Goal: Transaction & Acquisition: Book appointment/travel/reservation

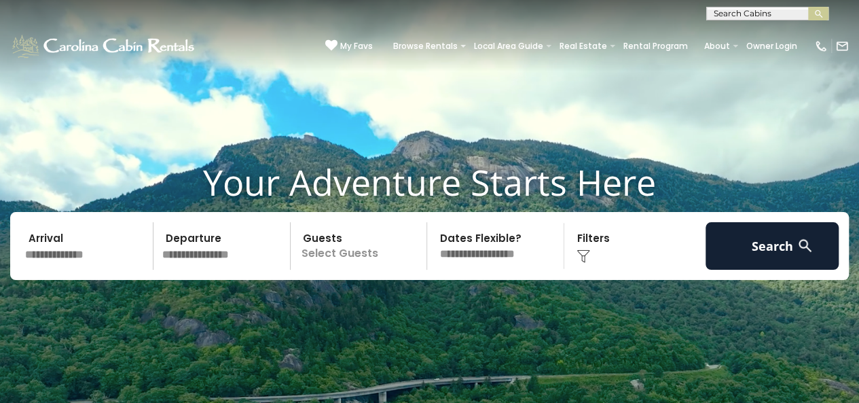
click at [65, 253] on input "text" at bounding box center [86, 246] width 133 height 48
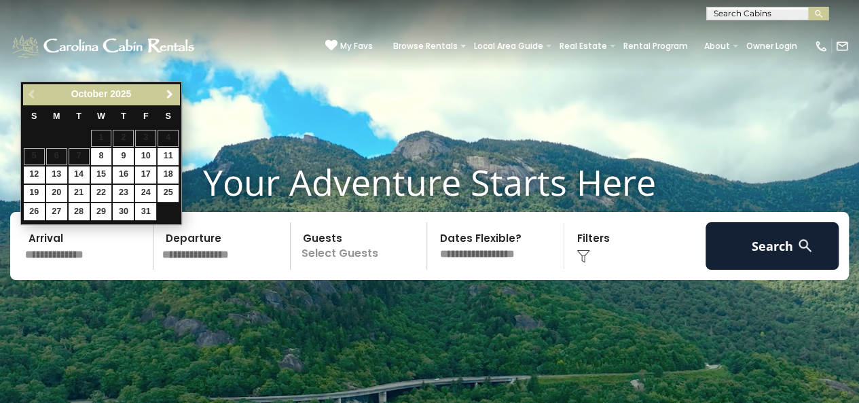
click at [167, 93] on span "Next" at bounding box center [169, 94] width 11 height 11
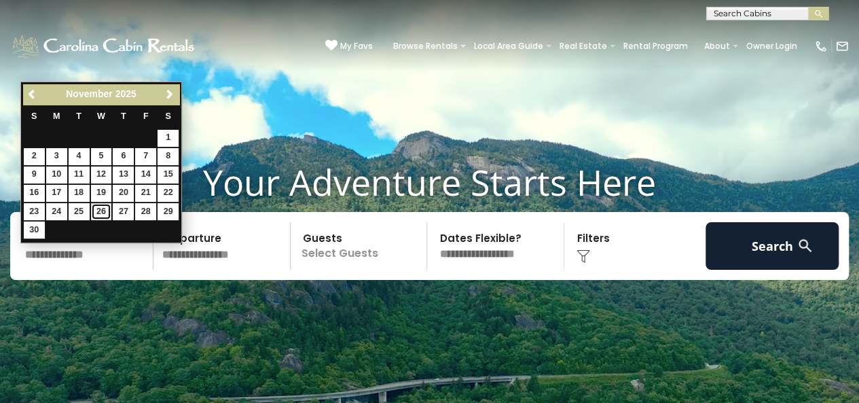
click at [105, 213] on link "26" at bounding box center [101, 211] width 21 height 17
type input "********"
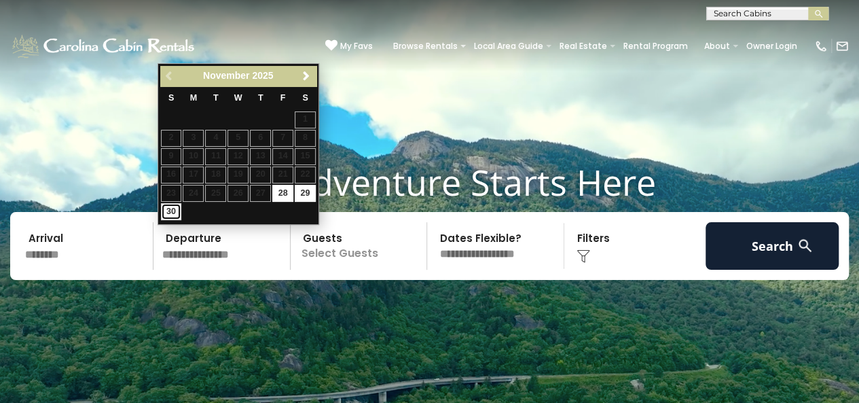
click at [165, 207] on link "30" at bounding box center [171, 211] width 21 height 17
type input "********"
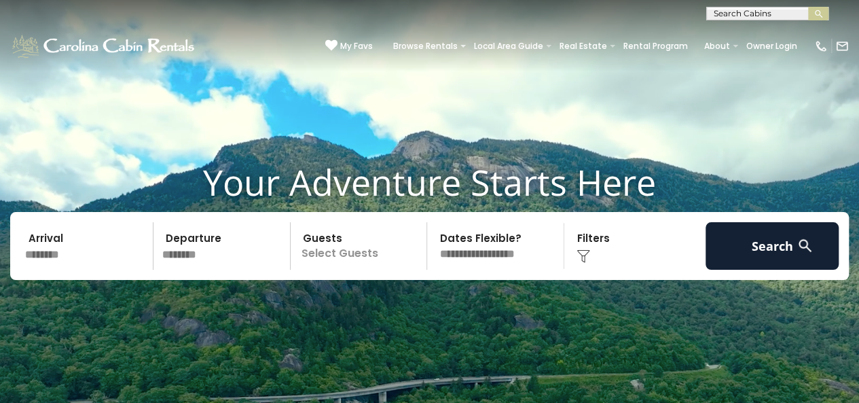
click at [354, 264] on p "Select Guests" at bounding box center [361, 246] width 132 height 48
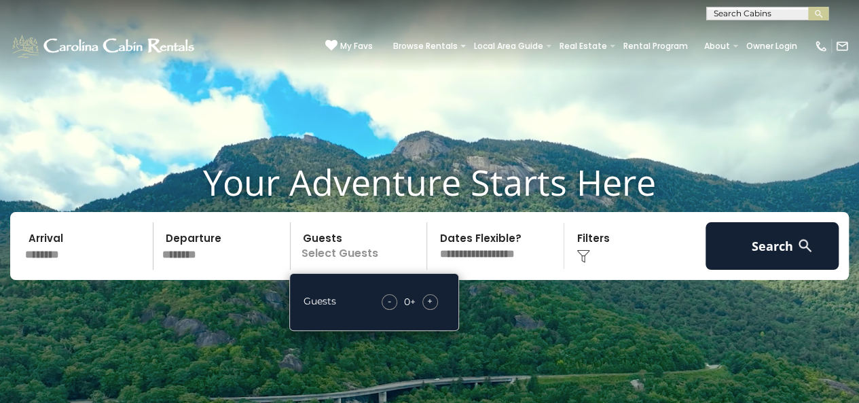
click at [431, 302] on span "+" at bounding box center [429, 301] width 5 height 14
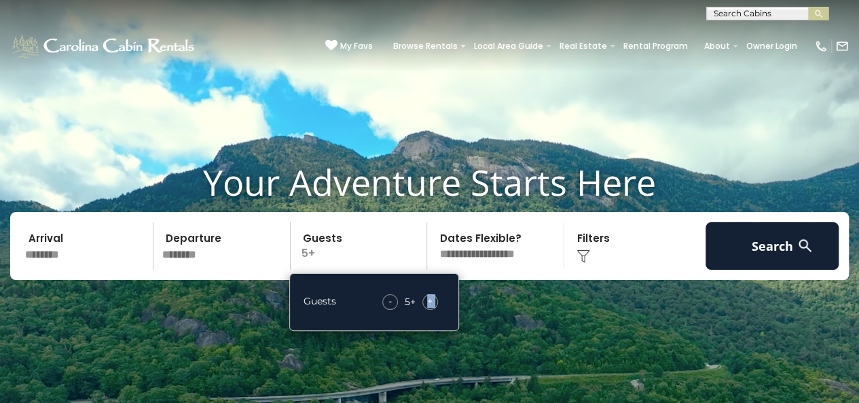
click at [431, 302] on span "+" at bounding box center [429, 301] width 5 height 14
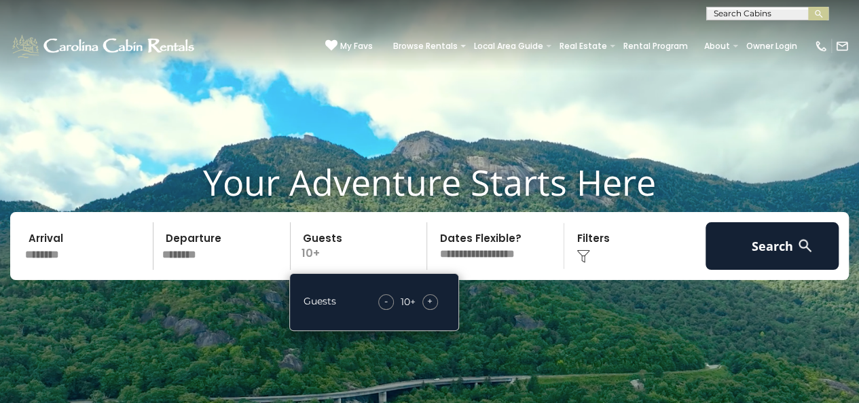
click at [431, 302] on span "+" at bounding box center [429, 301] width 5 height 14
click at [449, 126] on video at bounding box center [429, 215] width 859 height 430
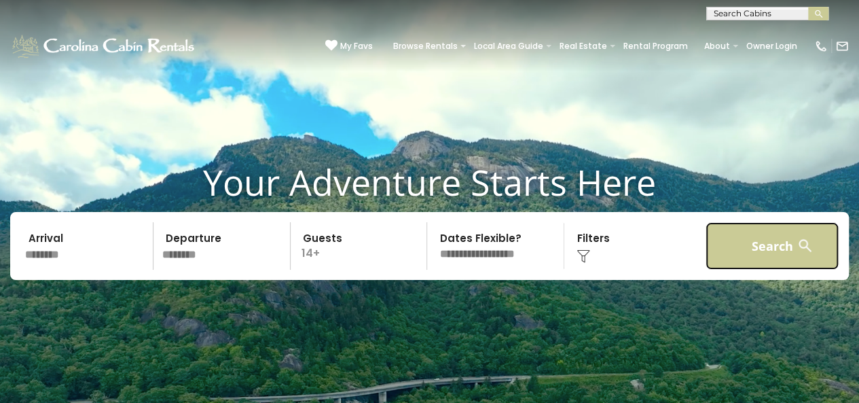
click at [759, 241] on button "Search" at bounding box center [772, 246] width 133 height 48
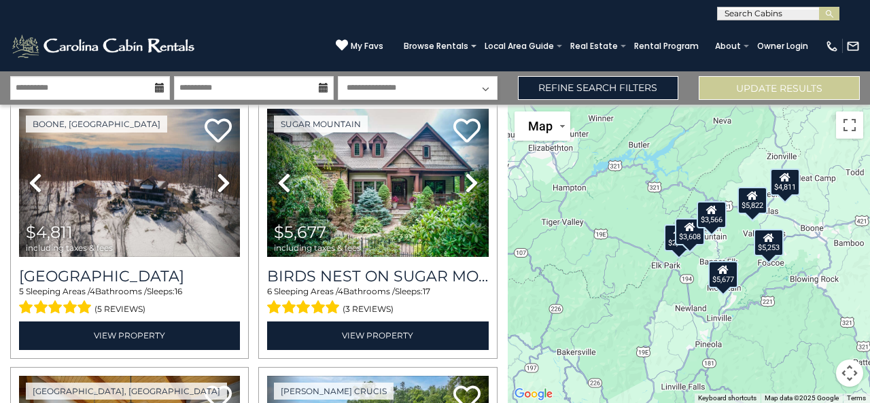
scroll to position [319, 0]
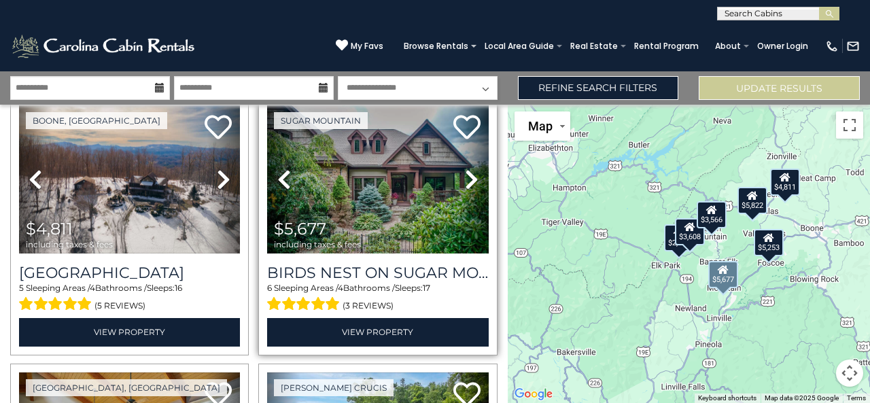
click at [467, 187] on link "Next" at bounding box center [471, 179] width 33 height 148
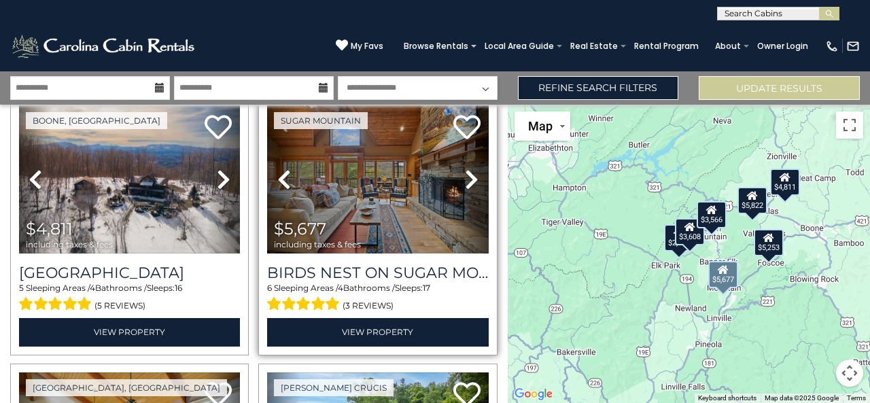
click at [467, 187] on link "Next" at bounding box center [471, 179] width 33 height 148
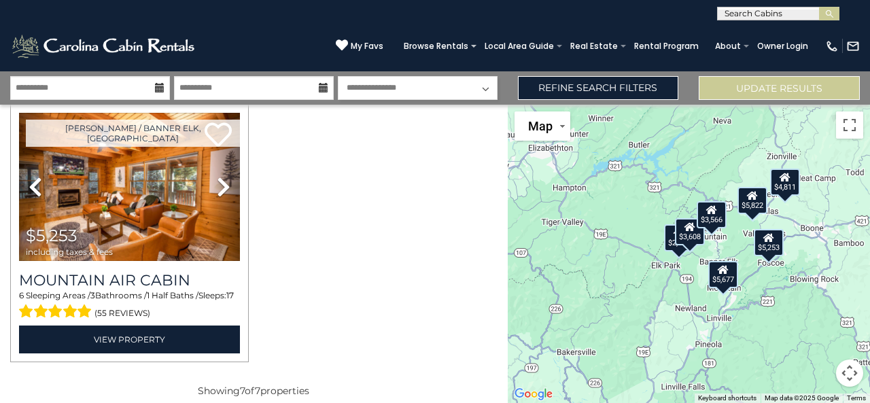
scroll to position [844, 0]
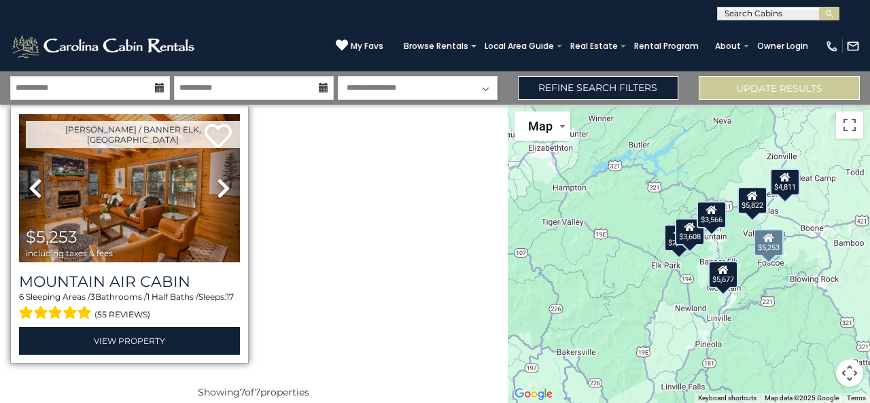
click at [216, 193] on link "Next" at bounding box center [223, 188] width 33 height 148
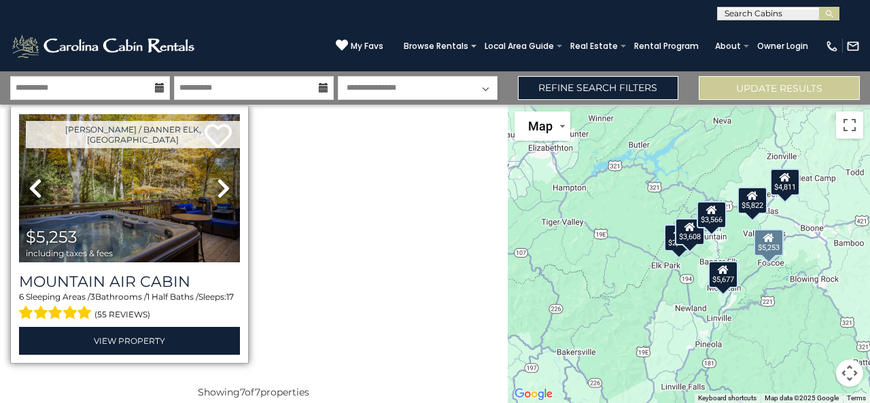
click at [216, 193] on link "Next" at bounding box center [223, 188] width 33 height 148
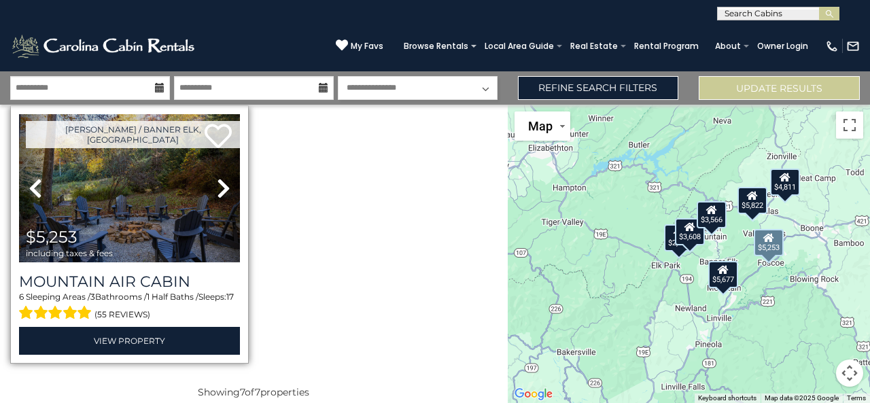
click at [216, 193] on link "Next" at bounding box center [223, 188] width 33 height 148
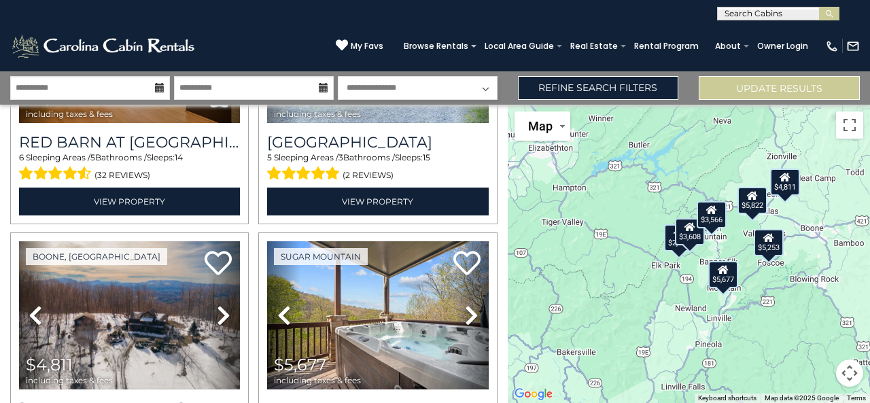
scroll to position [0, 0]
